Goal: Find specific page/section: Find specific page/section

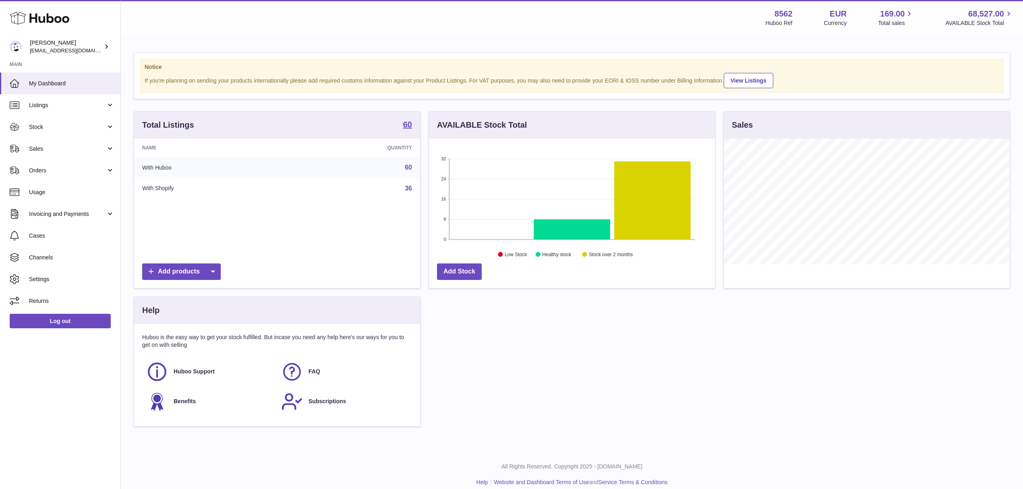
scroll to position [126, 286]
click at [93, 143] on link "Sales" at bounding box center [60, 149] width 120 height 22
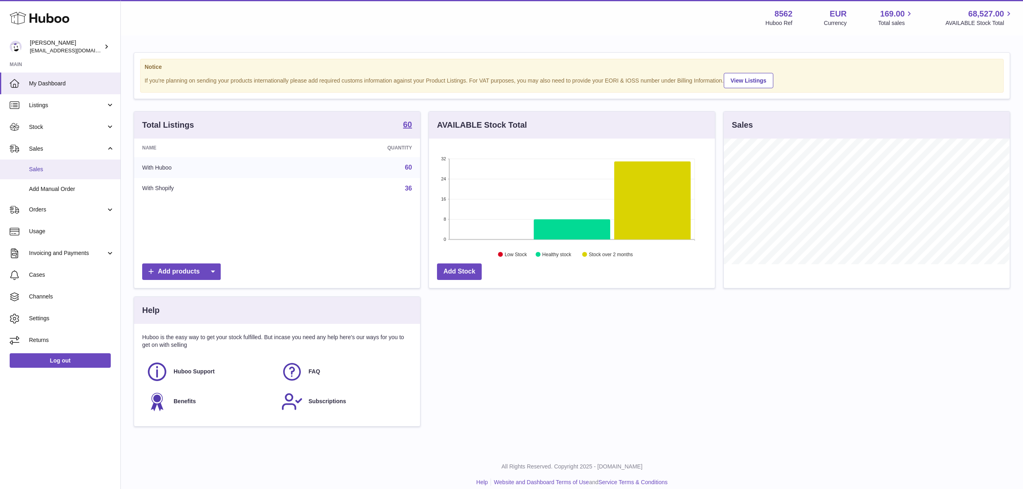
click at [57, 163] on link "Sales" at bounding box center [60, 169] width 120 height 20
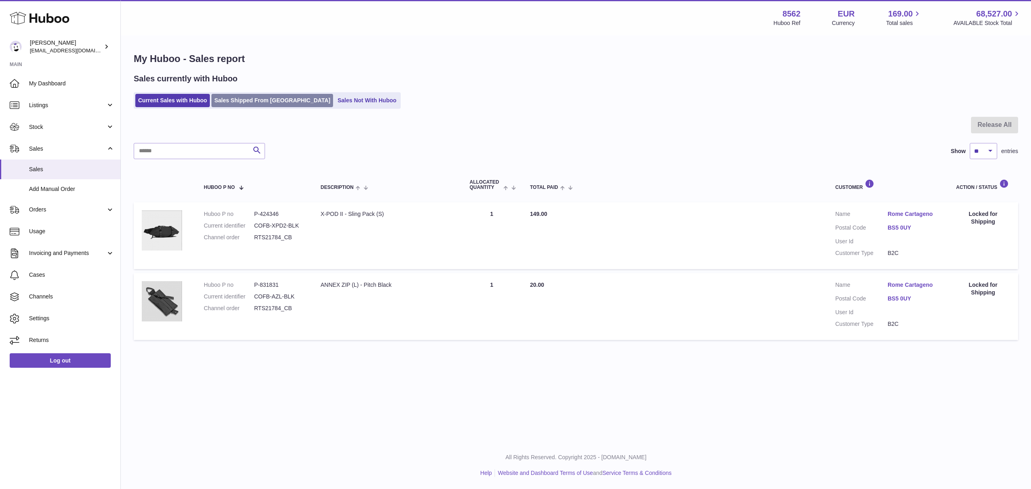
click at [258, 105] on link "Sales Shipped From [GEOGRAPHIC_DATA]" at bounding box center [272, 100] width 122 height 13
